Goal: Find specific page/section: Find specific page/section

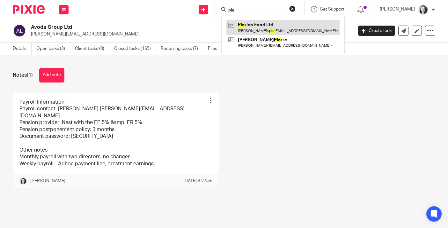
type input "pie"
click at [254, 25] on link at bounding box center [283, 27] width 113 height 15
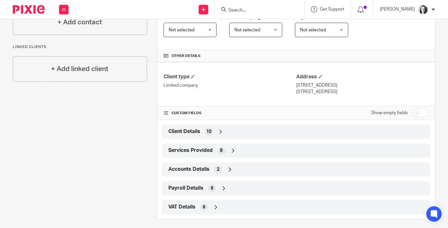
scroll to position [124, 0]
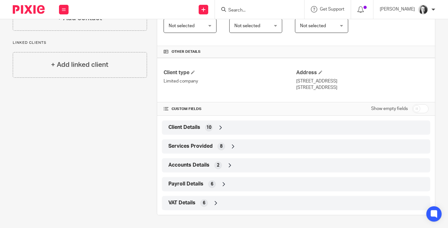
click at [222, 126] on icon at bounding box center [221, 127] width 6 height 6
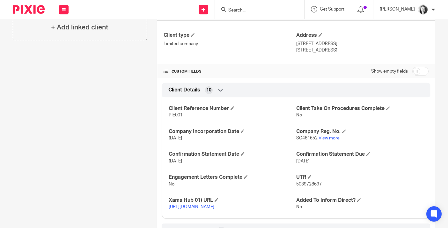
scroll to position [161, 0]
